Goal: Information Seeking & Learning: Understand process/instructions

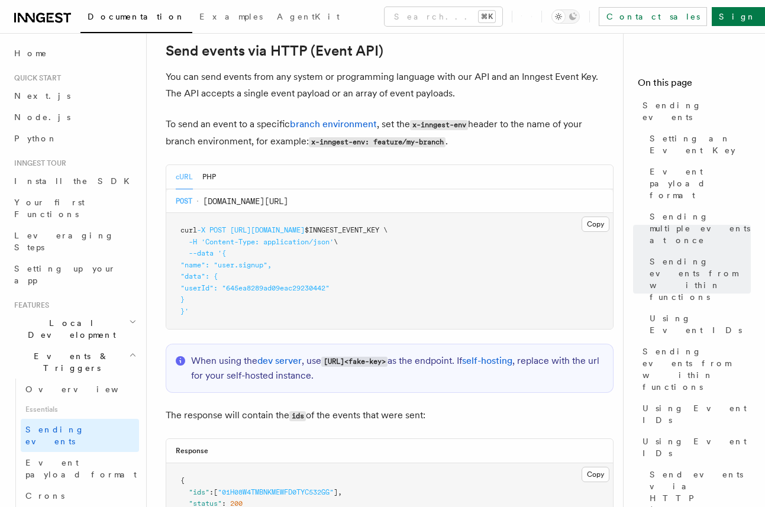
scroll to position [2445, 0]
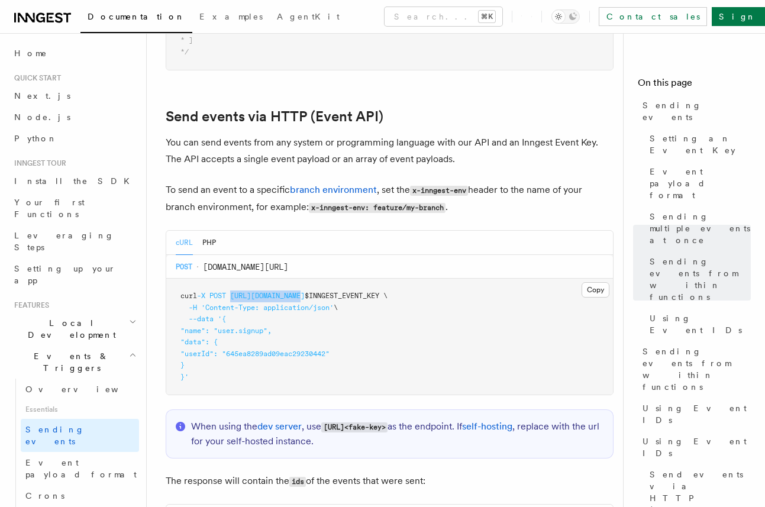
drag, startPoint x: 235, startPoint y: 283, endPoint x: 308, endPoint y: 283, distance: 73.4
click at [308, 292] on span "curl -X POST [URL][DOMAIN_NAME] $INNGEST_EVENT_KEY \" at bounding box center [283, 296] width 207 height 8
copy span "[URL][DOMAIN_NAME]"
drag, startPoint x: 199, startPoint y: 321, endPoint x: 203, endPoint y: 353, distance: 32.1
click at [203, 353] on pre "curl -X POST [URL][DOMAIN_NAME] $INNGEST_EVENT_KEY \ -H 'Content-Type: applicat…" at bounding box center [389, 337] width 447 height 116
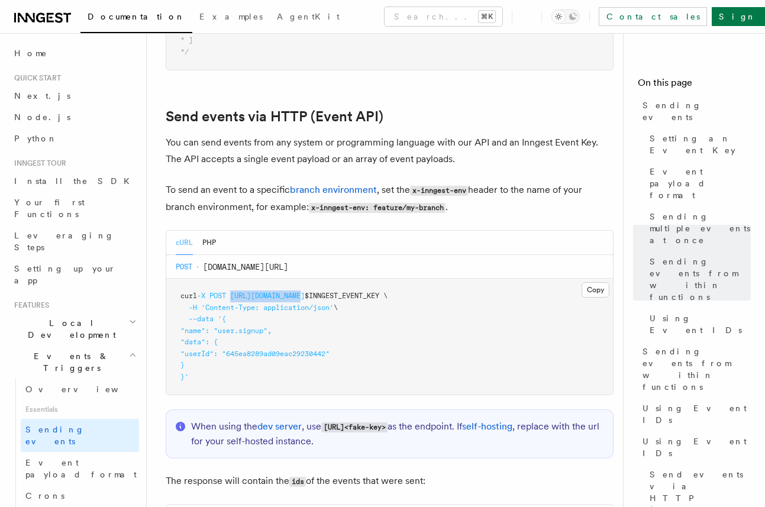
copy code "name": "user.signup", "data": { "userId": "645ea8289ad09eac29230442" }"
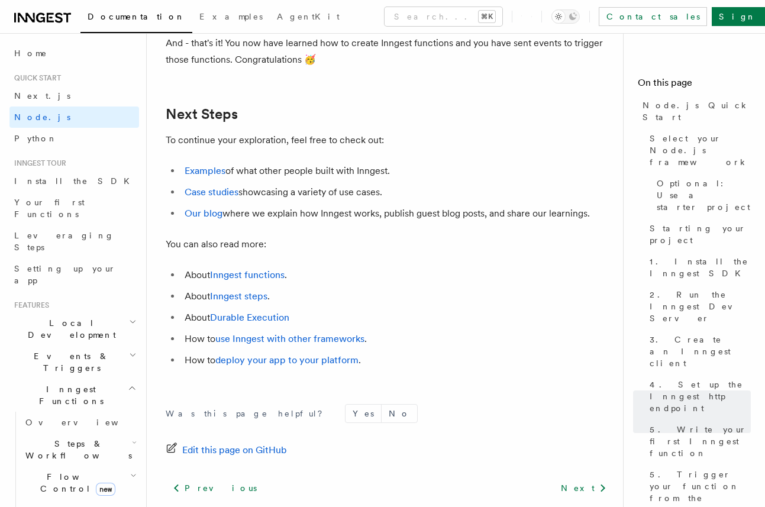
click at [310, 68] on p "And - that's it! You now have learned how to create Inngest functions and you h…" at bounding box center [390, 51] width 448 height 33
